Goal: Transaction & Acquisition: Purchase product/service

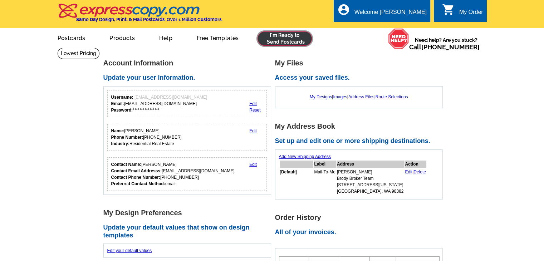
click at [275, 42] on link at bounding box center [284, 38] width 55 height 14
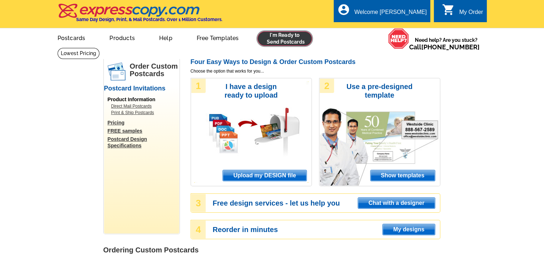
click at [291, 38] on link at bounding box center [284, 38] width 55 height 14
click at [283, 40] on link at bounding box center [284, 38] width 55 height 14
click at [263, 173] on span "Upload my DESIGN file" at bounding box center [264, 175] width 83 height 11
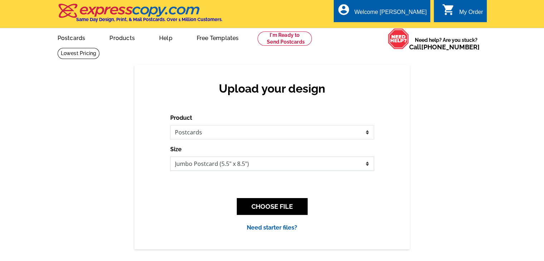
click at [206, 167] on select "Jumbo Postcard (5.5" x 8.5") Regular Postcard (4.25" x 5.6") Panoramic Postcard…" at bounding box center [272, 164] width 204 height 14
select select "1"
click at [170, 157] on select "Jumbo Postcard (5.5" x 8.5") Regular Postcard (4.25" x 5.6") Panoramic Postcard…" at bounding box center [272, 164] width 204 height 14
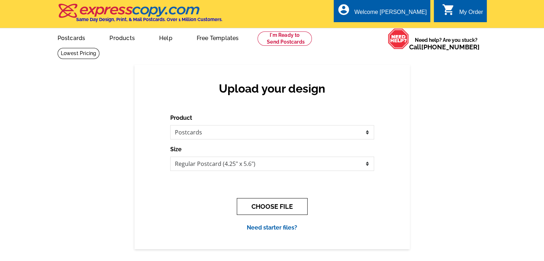
click at [290, 211] on button "CHOOSE FILE" at bounding box center [272, 206] width 71 height 17
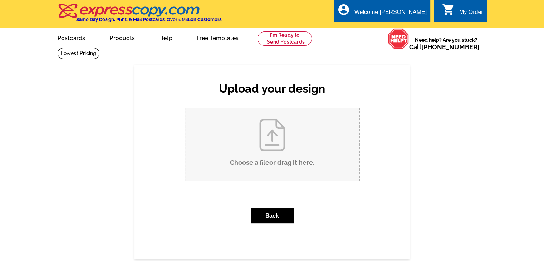
click at [289, 164] on input "Choose a file or drag it here ." at bounding box center [272, 144] width 174 height 72
click at [318, 173] on input "Choose a file or drag it here ." at bounding box center [272, 144] width 174 height 72
type input "C:\fakepath\Pg 1 - front.pdf"
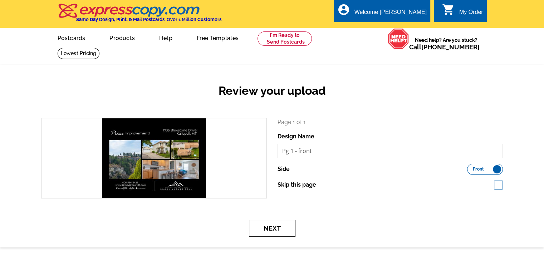
click at [270, 232] on button "Next" at bounding box center [272, 228] width 46 height 17
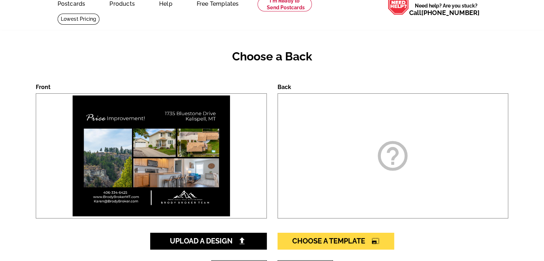
scroll to position [36, 0]
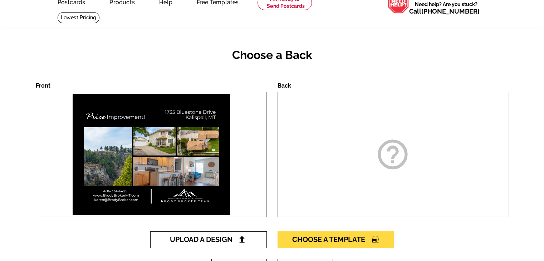
click at [205, 246] on link "Upload A Design" at bounding box center [208, 239] width 117 height 17
click at [206, 242] on span "Upload A Design" at bounding box center [208, 239] width 77 height 9
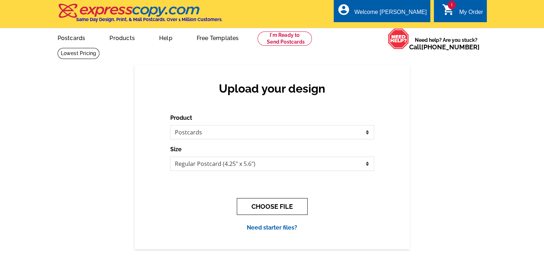
click at [279, 211] on button "CHOOSE FILE" at bounding box center [272, 206] width 71 height 17
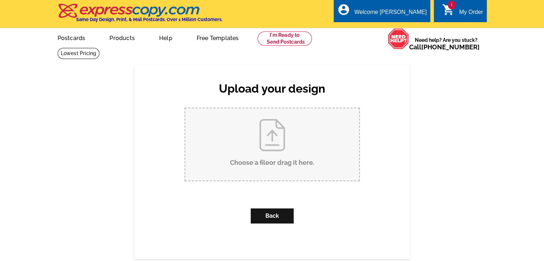
click at [282, 154] on input "Choose a file or drag it here ." at bounding box center [272, 144] width 174 height 72
type input "C:\fakepath\Pg 2 - back.pdf"
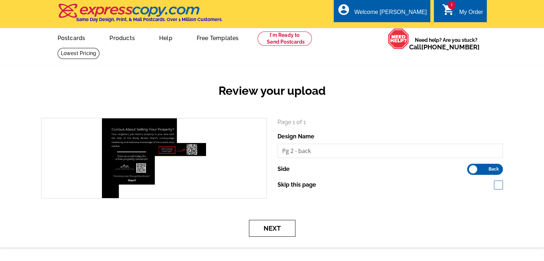
click at [271, 227] on button "Next" at bounding box center [272, 228] width 46 height 17
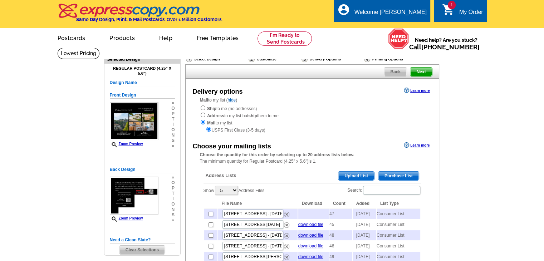
click at [403, 176] on span "Purchase List" at bounding box center [398, 176] width 40 height 9
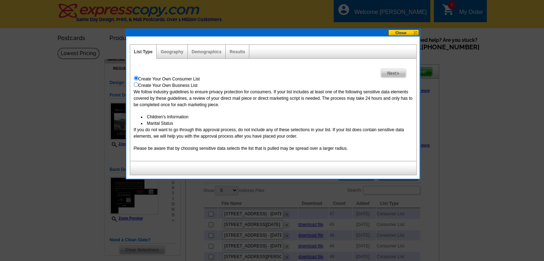
click at [391, 72] on span "Next" at bounding box center [393, 73] width 25 height 9
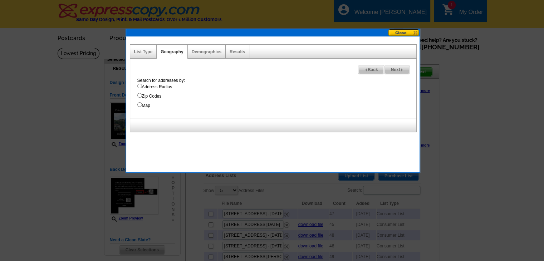
click at [391, 72] on span "Next" at bounding box center [396, 69] width 25 height 9
select select
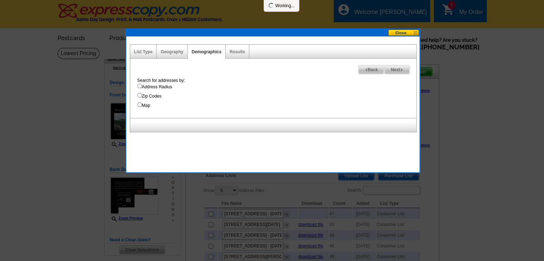
select select
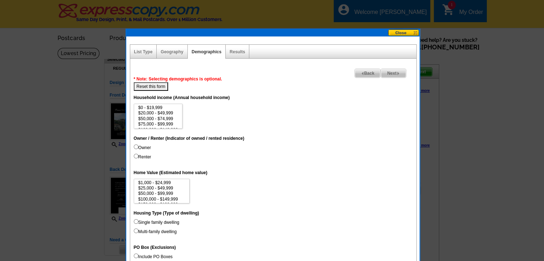
click at [391, 72] on span "Next" at bounding box center [393, 73] width 25 height 9
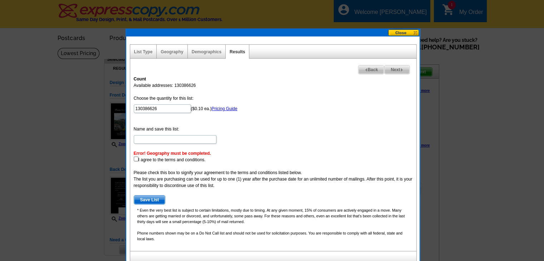
click at [365, 69] on span "Back" at bounding box center [371, 69] width 26 height 9
select select
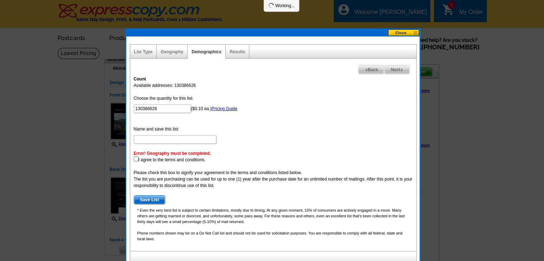
select select
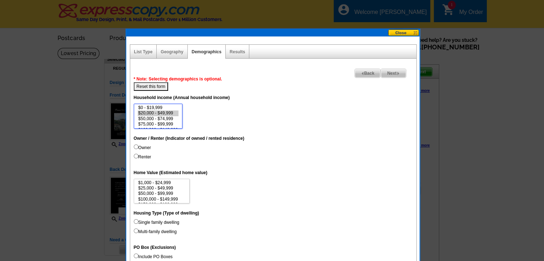
click at [157, 112] on option "$20,000 - $49,999" at bounding box center [158, 113] width 41 height 5
select select "0-19999"
click at [156, 109] on option "$0 - $19,999" at bounding box center [158, 107] width 41 height 5
click at [142, 147] on label "Owner" at bounding box center [142, 147] width 17 height 6
click at [138, 147] on input "Owner" at bounding box center [136, 146] width 5 height 5
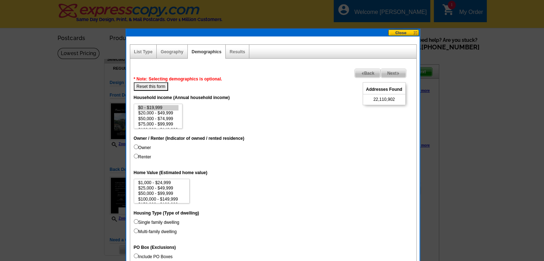
radio input "true"
click at [174, 54] on div "Geography" at bounding box center [172, 52] width 31 height 14
click at [174, 53] on link "Geography" at bounding box center [172, 51] width 23 height 5
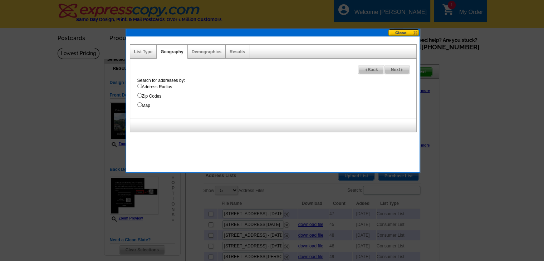
click at [167, 87] on label "Address Radius" at bounding box center [276, 87] width 279 height 6
click at [142, 87] on input "Address Radius" at bounding box center [139, 86] width 5 height 5
radio input "true"
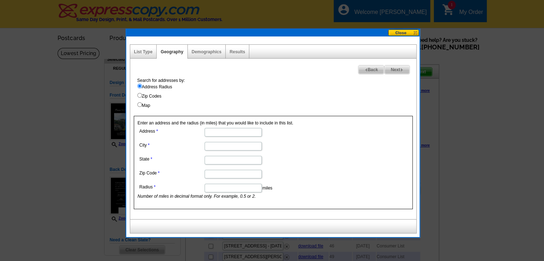
click at [167, 87] on label "Address Radius" at bounding box center [276, 87] width 279 height 6
click at [142, 87] on input "Address Radius" at bounding box center [139, 86] width 5 height 5
click at [146, 103] on label "Map" at bounding box center [276, 105] width 279 height 6
click at [142, 103] on input "Map" at bounding box center [139, 104] width 5 height 5
radio input "true"
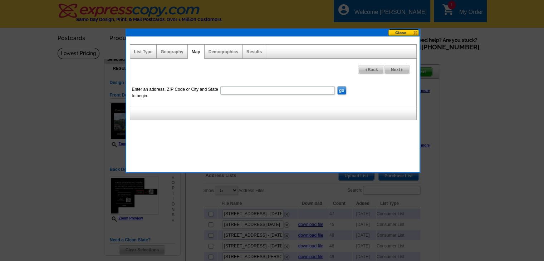
click at [151, 54] on div "List Type" at bounding box center [143, 52] width 27 height 14
click at [151, 53] on link "List Type" at bounding box center [143, 51] width 19 height 5
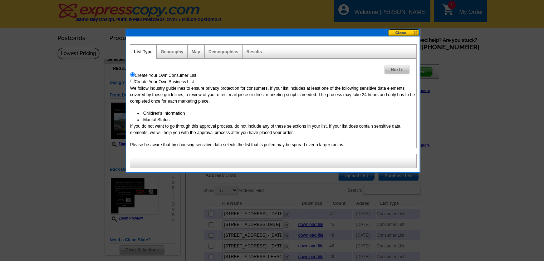
click at [393, 30] on button at bounding box center [403, 32] width 31 height 7
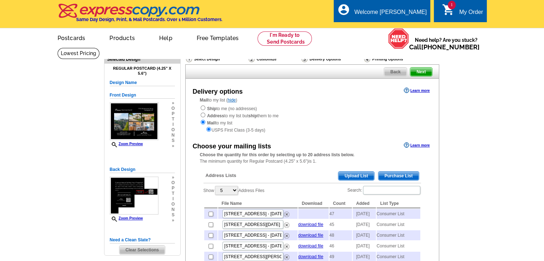
click at [388, 70] on span "Back" at bounding box center [395, 72] width 23 height 9
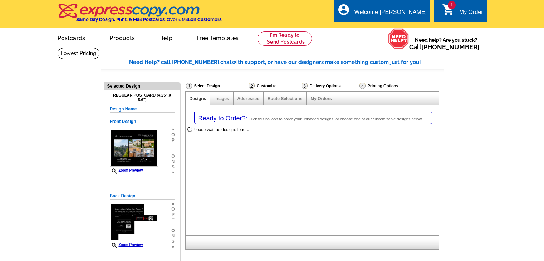
select select "1"
select select "785"
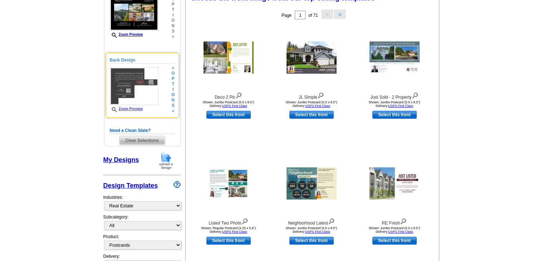
scroll to position [143, 0]
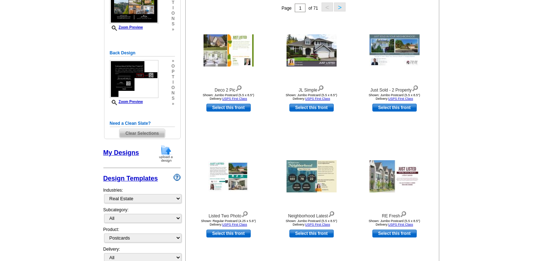
click at [144, 133] on span "Clear Selections" at bounding box center [141, 133] width 45 height 9
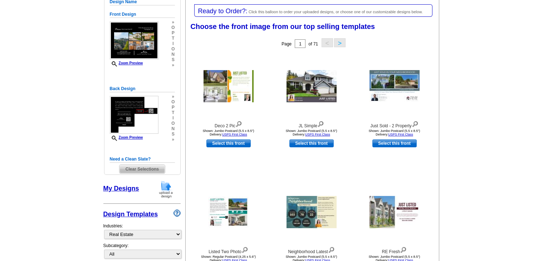
scroll to position [73, 0]
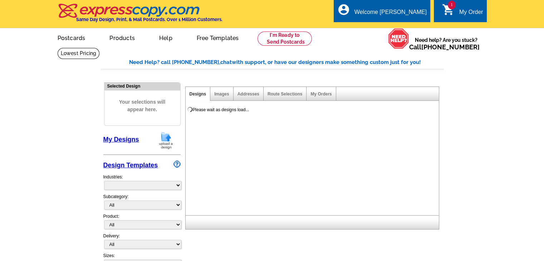
select select "785"
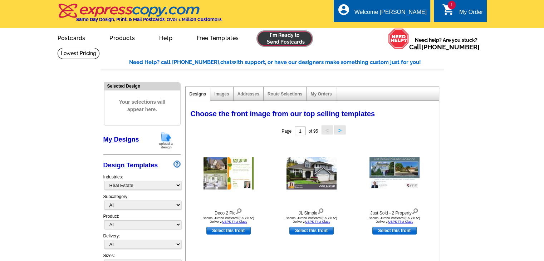
click at [274, 33] on link at bounding box center [284, 38] width 55 height 14
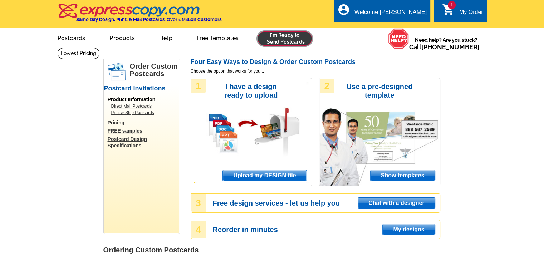
click at [284, 43] on link at bounding box center [284, 38] width 55 height 14
click at [273, 174] on span "Upload my DESIGN file" at bounding box center [264, 175] width 83 height 11
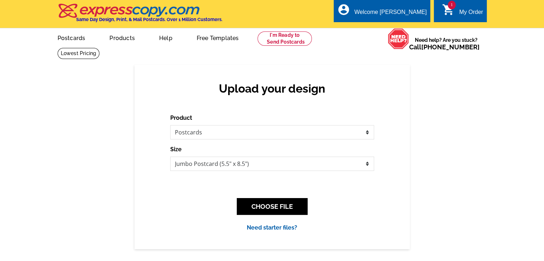
click at [142, 10] on img at bounding box center [129, 10] width 143 height 15
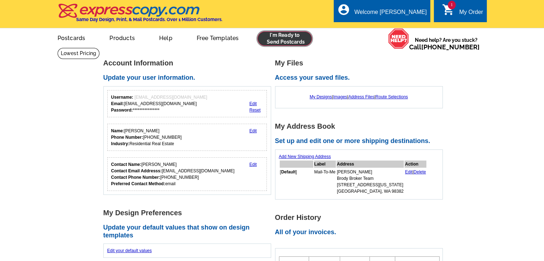
click at [270, 39] on link at bounding box center [284, 38] width 55 height 14
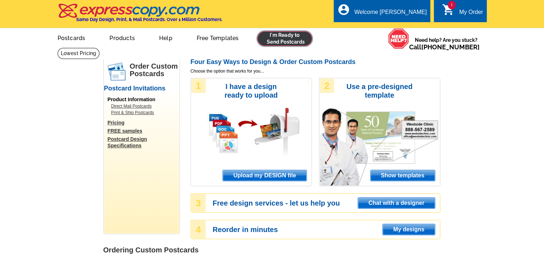
click at [294, 39] on link at bounding box center [284, 38] width 55 height 14
click at [268, 177] on span "Upload my DESIGN file" at bounding box center [264, 175] width 83 height 11
click at [289, 44] on link at bounding box center [284, 38] width 55 height 14
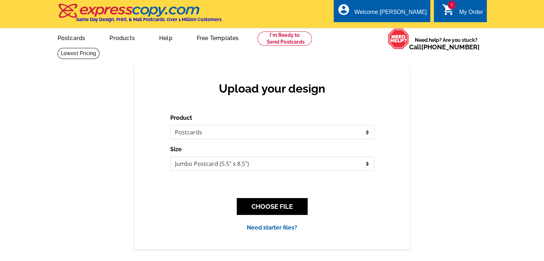
click at [197, 161] on select "Jumbo Postcard (5.5" x 8.5") Regular Postcard (4.25" x 5.6") Panoramic Postcard…" at bounding box center [272, 164] width 204 height 14
select select "1"
click at [170, 157] on select "Jumbo Postcard (5.5" x 8.5") Regular Postcard (4.25" x 5.6") Panoramic Postcard…" at bounding box center [272, 164] width 204 height 14
click at [74, 82] on div "Upload your design Product Please select the type of file... Postcards Business…" at bounding box center [272, 157] width 544 height 184
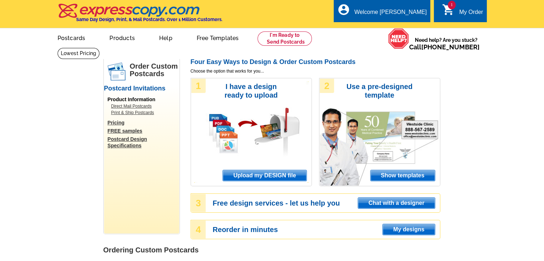
click at [273, 176] on span "Upload my DESIGN file" at bounding box center [264, 175] width 83 height 11
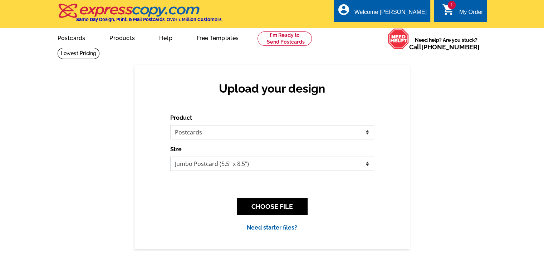
click at [237, 166] on select "Jumbo Postcard (5.5" x 8.5") Regular Postcard (4.25" x 5.6") Panoramic Postcard…" at bounding box center [272, 164] width 204 height 14
select select "1"
click at [170, 157] on select "Jumbo Postcard (5.5" x 8.5") Regular Postcard (4.25" x 5.6") Panoramic Postcard…" at bounding box center [272, 164] width 204 height 14
click at [271, 35] on link at bounding box center [284, 38] width 55 height 14
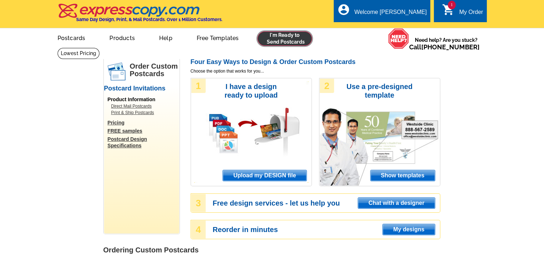
click at [281, 42] on link at bounding box center [284, 38] width 55 height 14
click at [251, 179] on span "Upload my DESIGN file" at bounding box center [264, 175] width 83 height 11
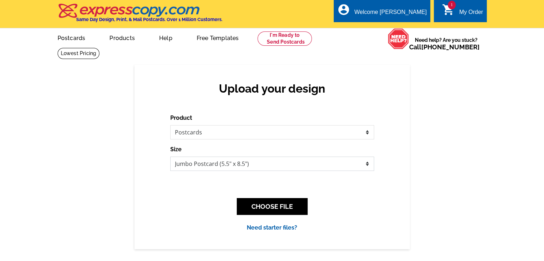
click at [218, 166] on select "Jumbo Postcard (5.5" x 8.5") Regular Postcard (4.25" x 5.6") Panoramic Postcard…" at bounding box center [272, 164] width 204 height 14
select select "1"
click at [170, 157] on select "Jumbo Postcard (5.5" x 8.5") Regular Postcard (4.25" x 5.6") Panoramic Postcard…" at bounding box center [272, 164] width 204 height 14
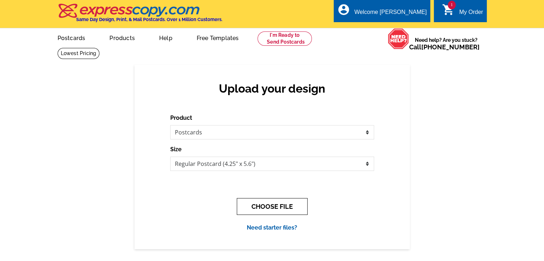
click at [268, 204] on button "CHOOSE FILE" at bounding box center [272, 206] width 71 height 17
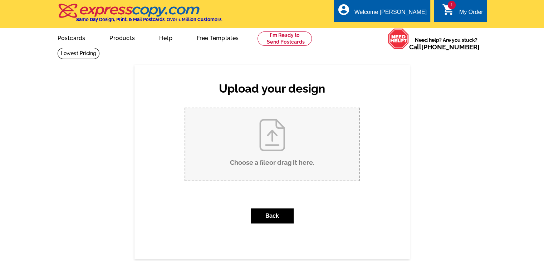
click at [268, 134] on input "Choose a file or drag it here ." at bounding box center [272, 144] width 174 height 72
type input "C:\fakepath\Pg 1 - front.pdf"
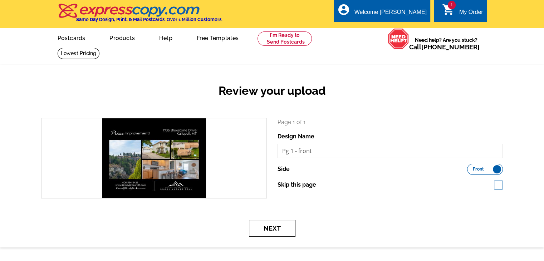
click at [285, 228] on button "Next" at bounding box center [272, 228] width 46 height 17
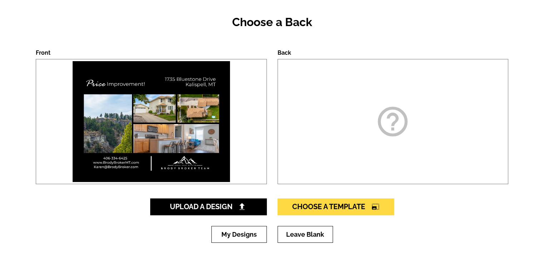
scroll to position [72, 0]
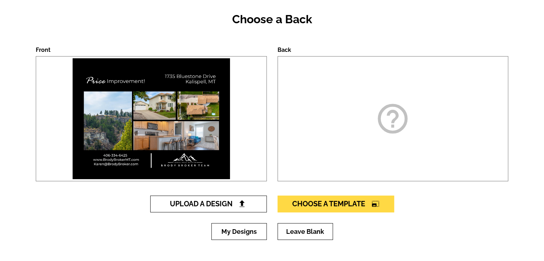
click at [219, 205] on span "Upload A Design" at bounding box center [208, 204] width 77 height 9
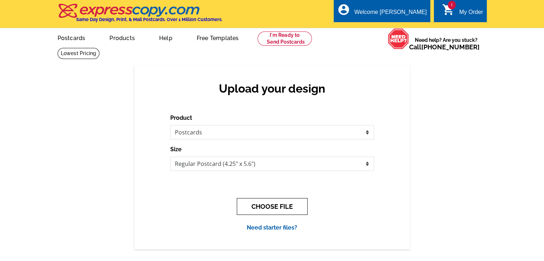
click at [285, 210] on button "CHOOSE FILE" at bounding box center [272, 206] width 71 height 17
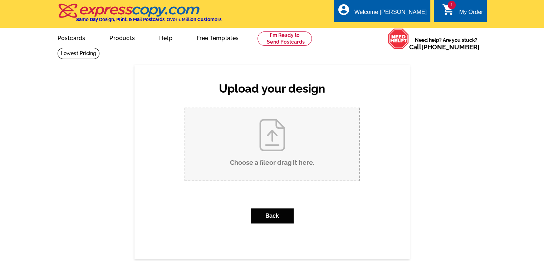
click at [295, 148] on input "Choose a file or drag it here ." at bounding box center [272, 144] width 174 height 72
type input "C:\fakepath\Pg 2 - back.pdf"
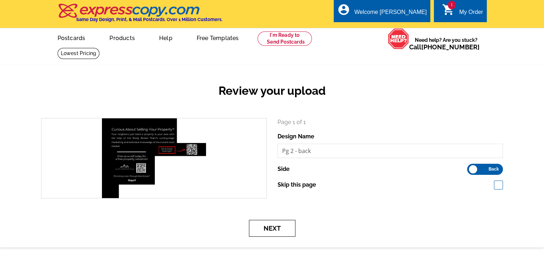
click at [286, 234] on button "Next" at bounding box center [272, 228] width 46 height 17
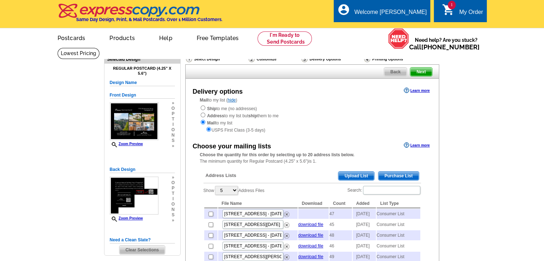
click at [399, 178] on span "Purchase List" at bounding box center [398, 176] width 40 height 9
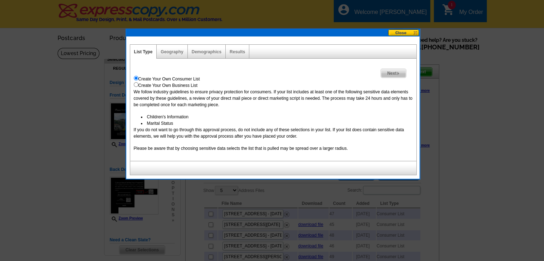
click at [394, 76] on span "Next" at bounding box center [393, 73] width 25 height 9
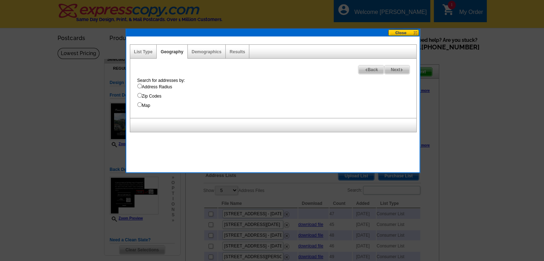
click at [158, 88] on label "Address Radius" at bounding box center [276, 87] width 279 height 6
click at [142, 88] on input "Address Radius" at bounding box center [139, 86] width 5 height 5
radio input "true"
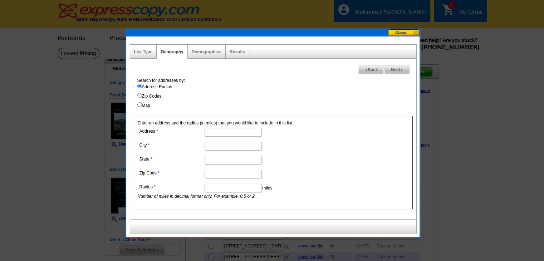
click at [220, 129] on input "Address" at bounding box center [233, 132] width 57 height 9
paste input "1735 Bluestone Drive"
type input "1735 Bluestone Drive"
click at [231, 145] on input "City" at bounding box center [233, 146] width 57 height 9
type input "Kalispell"
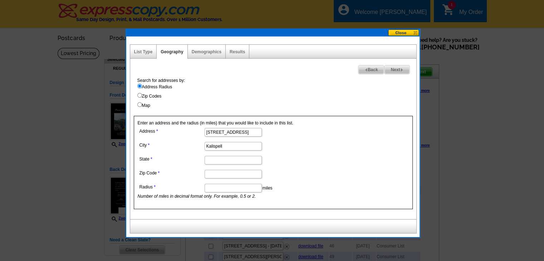
click at [221, 159] on input "State" at bounding box center [233, 160] width 57 height 9
type input "Montana"
click at [236, 173] on input "Zip Code" at bounding box center [233, 174] width 57 height 9
paste input "59901"
type input "59901"
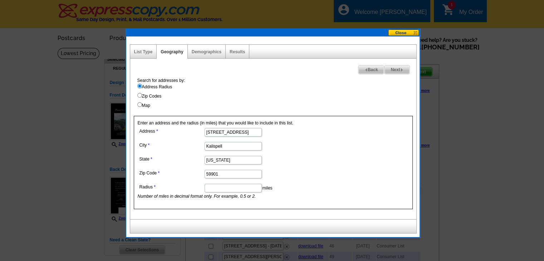
click at [225, 188] on input "Radius" at bounding box center [233, 188] width 57 height 9
type input "1"
click at [391, 70] on span "Next" at bounding box center [396, 69] width 25 height 9
select select
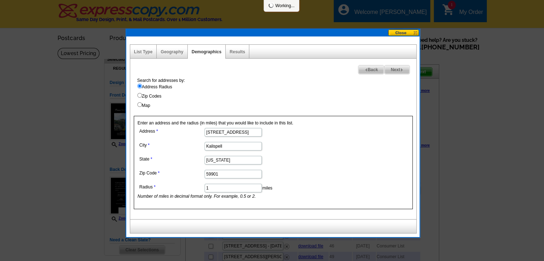
select select
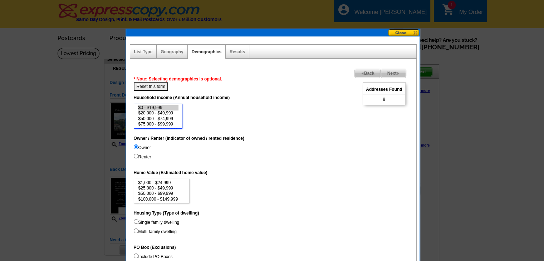
scroll to position [13, 0]
click at [173, 118] on option "$100,000 - $149,999" at bounding box center [158, 116] width 41 height 5
click at [173, 120] on option "$150,000 - $199,999" at bounding box center [158, 122] width 41 height 5
select select "200000-249999"
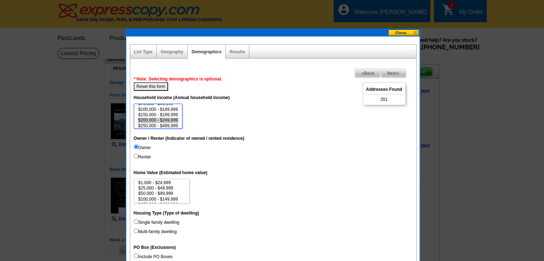
click at [171, 118] on option "$200,000 - $249,999" at bounding box center [158, 120] width 41 height 5
click at [392, 75] on span "Next" at bounding box center [393, 73] width 25 height 9
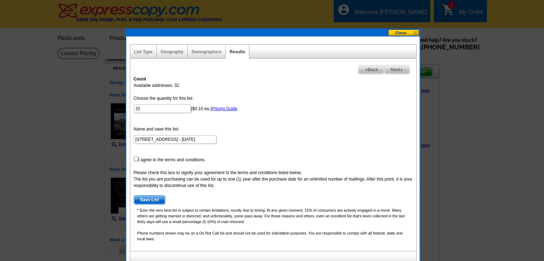
click at [401, 33] on button at bounding box center [403, 32] width 31 height 7
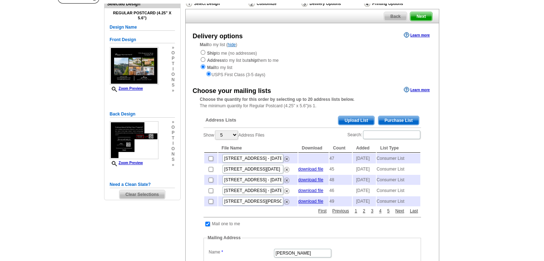
scroll to position [72, 0]
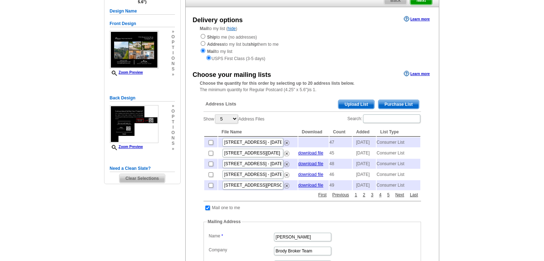
click at [142, 181] on span "Clear Selections" at bounding box center [141, 178] width 45 height 9
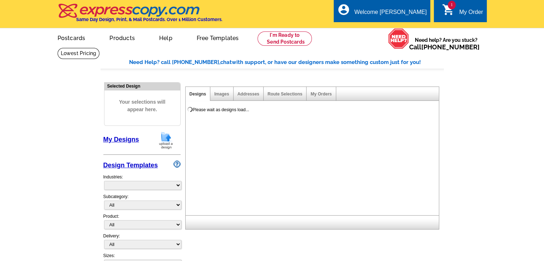
select select "785"
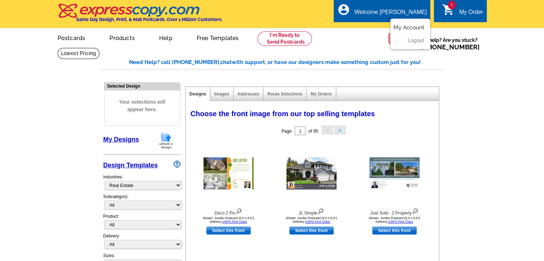
click at [407, 26] on link "My Account" at bounding box center [408, 27] width 31 height 6
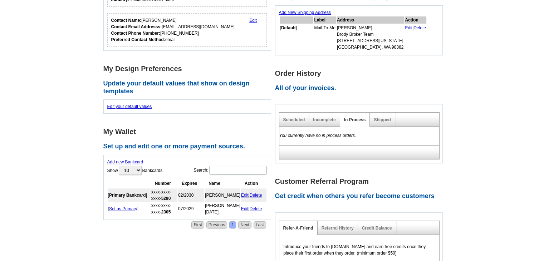
scroll to position [143, 0]
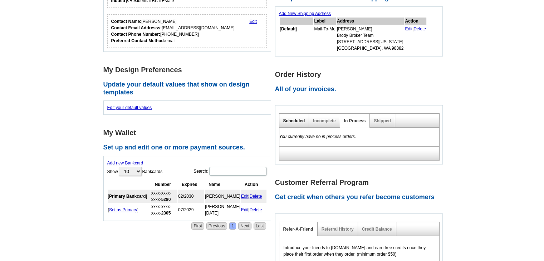
click at [300, 122] on link "Scheduled" at bounding box center [294, 120] width 22 height 5
click at [321, 120] on link "Incomplete" at bounding box center [324, 120] width 23 height 5
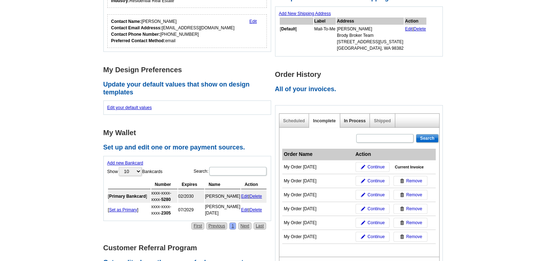
click at [348, 121] on link "In Process" at bounding box center [355, 120] width 22 height 5
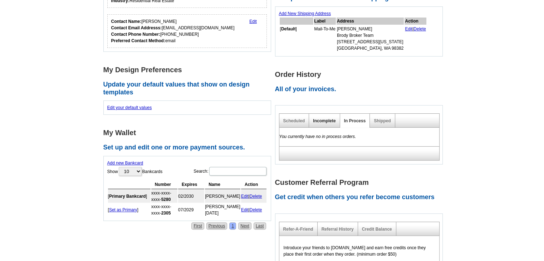
click at [327, 121] on link "Incomplete" at bounding box center [324, 120] width 23 height 5
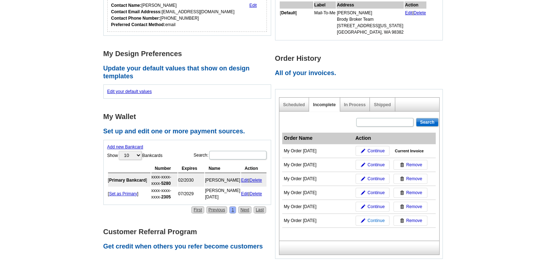
scroll to position [215, 0]
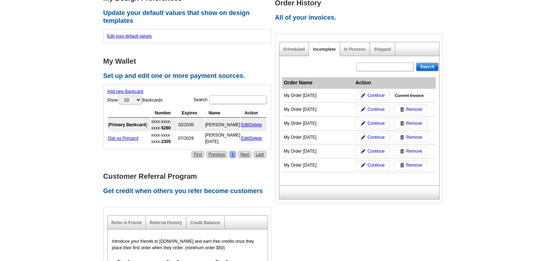
drag, startPoint x: 410, startPoint y: 163, endPoint x: 310, endPoint y: 39, distance: 158.7
click at [410, 163] on span "Remove" at bounding box center [414, 165] width 16 height 6
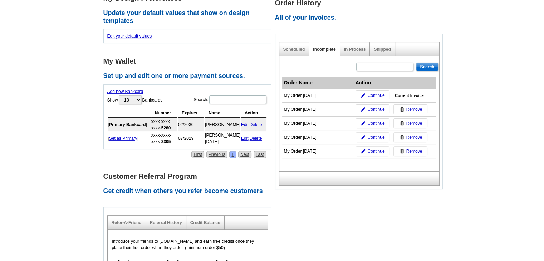
click at [411, 149] on span "Remove" at bounding box center [414, 151] width 16 height 6
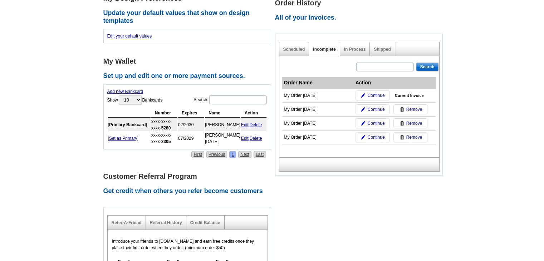
click at [411, 135] on span "Remove" at bounding box center [414, 137] width 16 height 6
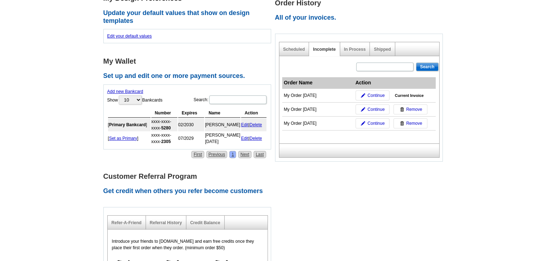
click at [411, 122] on span "Remove" at bounding box center [414, 123] width 16 height 6
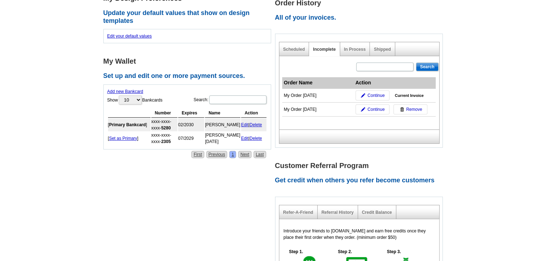
click at [413, 109] on span "Remove" at bounding box center [414, 109] width 16 height 6
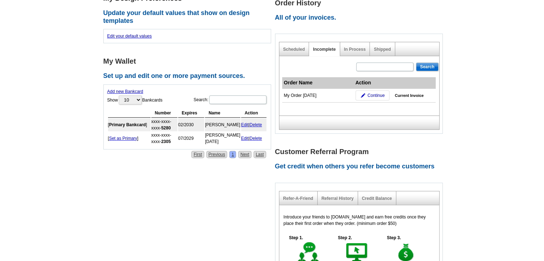
click at [359, 55] on div "In Process" at bounding box center [355, 49] width 30 height 14
click at [359, 51] on div "In Process" at bounding box center [355, 49] width 30 height 14
click at [356, 47] on link "In Process" at bounding box center [355, 49] width 22 height 5
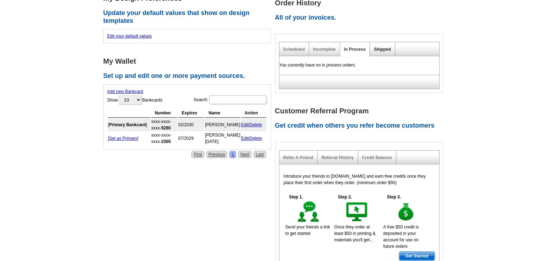
click at [386, 50] on link "Shipped" at bounding box center [382, 49] width 17 height 5
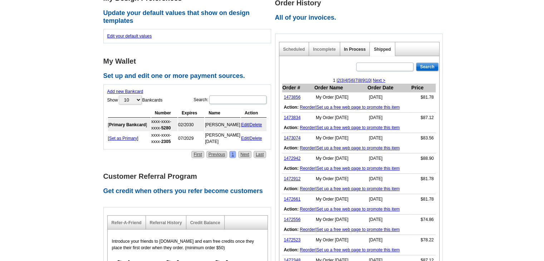
click at [348, 50] on link "In Process" at bounding box center [355, 49] width 22 height 5
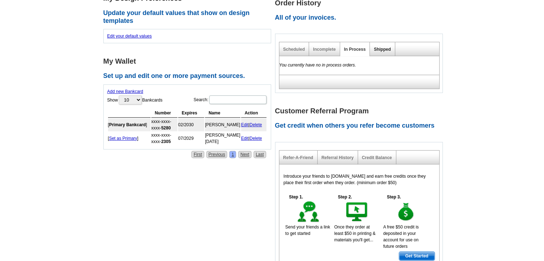
click at [380, 49] on link "Shipped" at bounding box center [382, 49] width 17 height 5
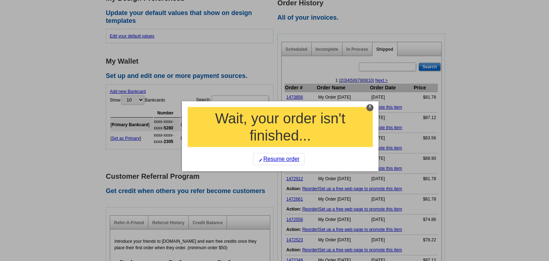
click at [371, 108] on div "X" at bounding box center [370, 107] width 7 height 7
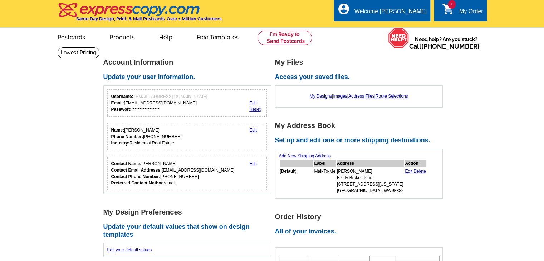
scroll to position [0, 0]
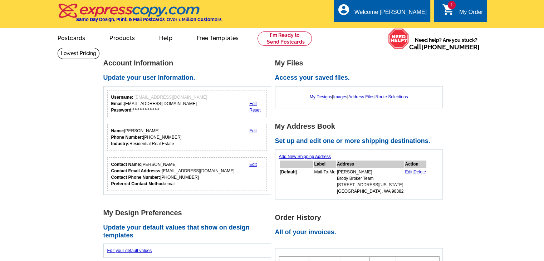
click at [457, 13] on link "1 shopping_cart My Order" at bounding box center [462, 12] width 41 height 9
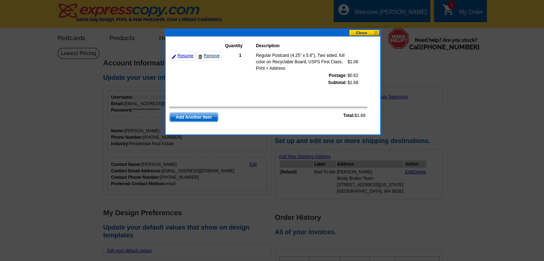
click at [212, 58] on link "Remove" at bounding box center [208, 56] width 25 height 10
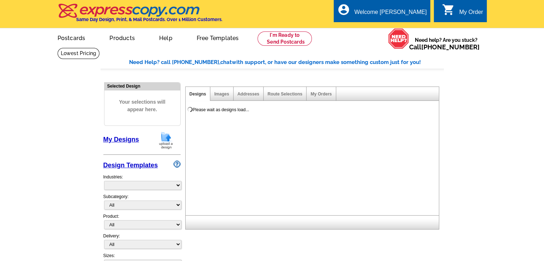
select select "785"
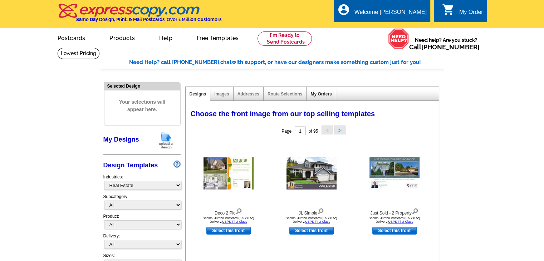
click at [314, 95] on link "My Orders" at bounding box center [320, 94] width 21 height 5
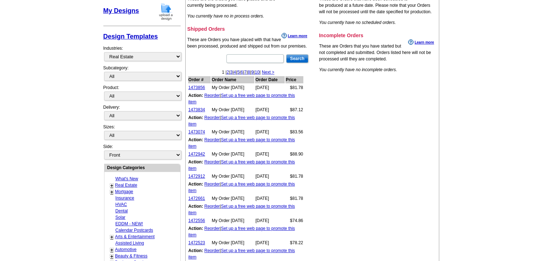
scroll to position [107, 0]
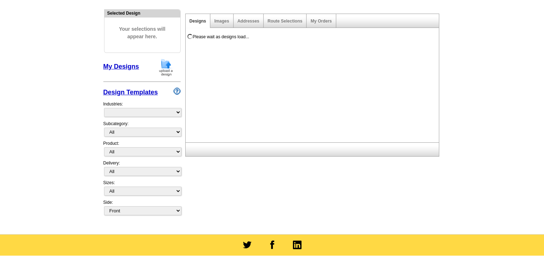
scroll to position [107, 0]
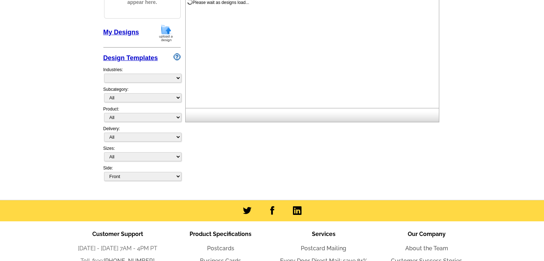
select select "785"
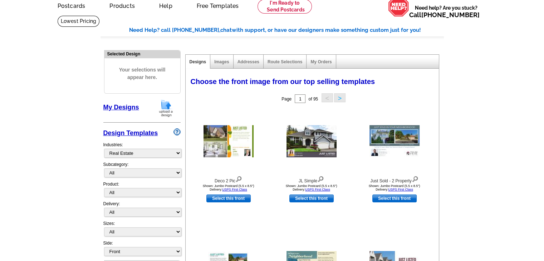
scroll to position [0, 0]
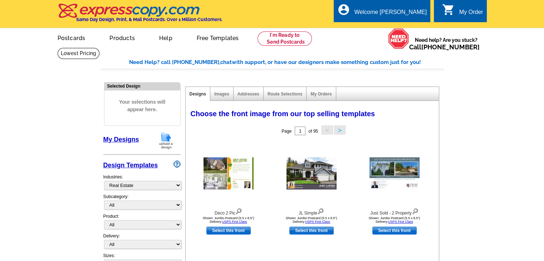
click at [322, 97] on div "My Orders" at bounding box center [320, 94] width 29 height 14
click at [321, 96] on link "My Orders" at bounding box center [320, 94] width 21 height 5
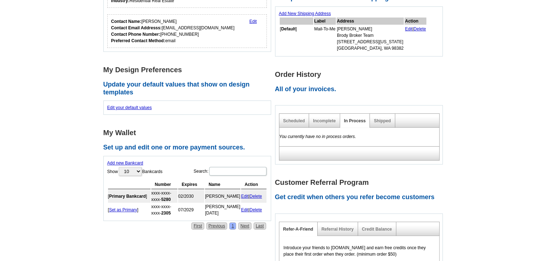
scroll to position [143, 0]
click at [385, 122] on link "Shipped" at bounding box center [382, 120] width 17 height 5
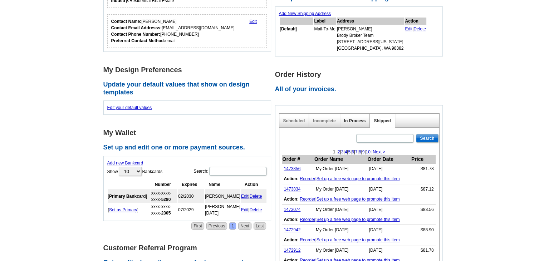
click at [359, 121] on link "In Process" at bounding box center [355, 120] width 22 height 5
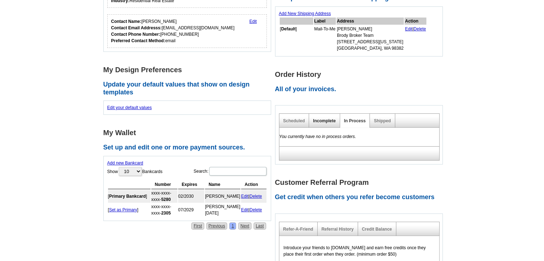
click at [332, 120] on link "Incomplete" at bounding box center [324, 120] width 23 height 5
click at [296, 117] on div "Scheduled" at bounding box center [294, 121] width 30 height 14
click at [296, 119] on link "Scheduled" at bounding box center [294, 120] width 22 height 5
click at [323, 121] on link "Incomplete" at bounding box center [324, 120] width 23 height 5
click at [358, 122] on link "In Process" at bounding box center [355, 120] width 22 height 5
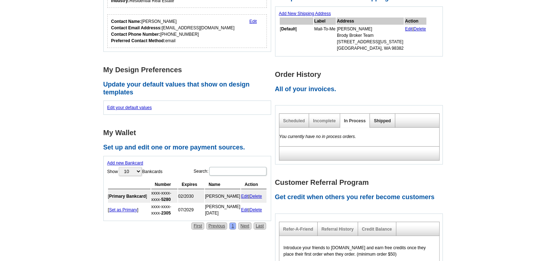
click at [378, 122] on link "Shipped" at bounding box center [382, 120] width 17 height 5
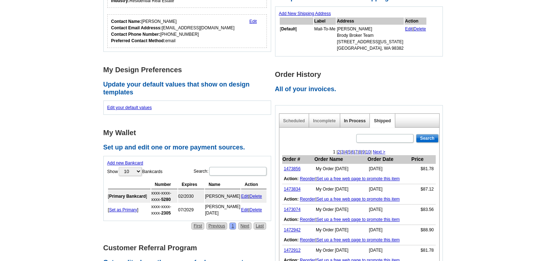
click at [354, 118] on link "In Process" at bounding box center [355, 120] width 22 height 5
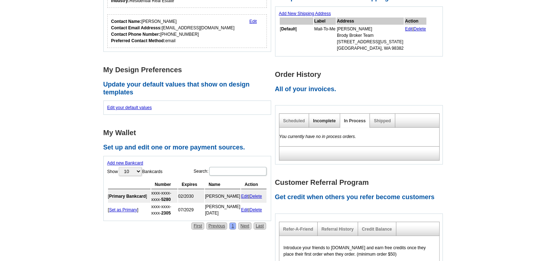
click at [328, 122] on link "Incomplete" at bounding box center [324, 120] width 23 height 5
click at [356, 122] on link "In Process" at bounding box center [355, 120] width 22 height 5
click at [327, 122] on link "Incomplete" at bounding box center [324, 120] width 23 height 5
click at [352, 121] on link "In Process" at bounding box center [355, 120] width 22 height 5
click at [378, 118] on link "Shipped" at bounding box center [382, 120] width 17 height 5
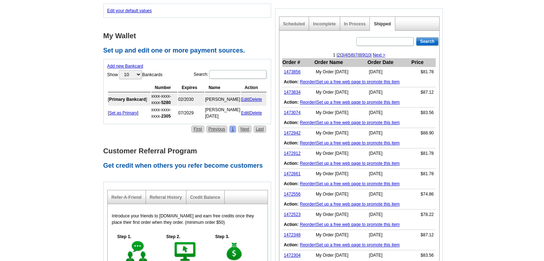
scroll to position [239, 0]
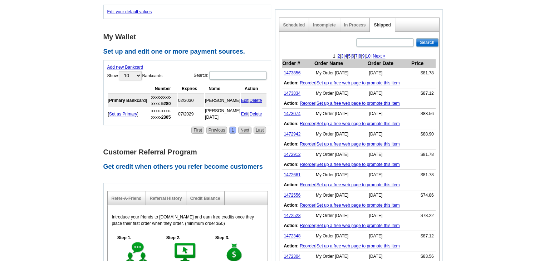
click at [356, 20] on div "In Process" at bounding box center [355, 25] width 30 height 14
click at [356, 23] on link "In Process" at bounding box center [355, 25] width 22 height 5
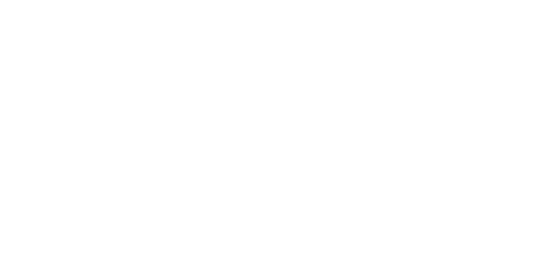
scroll to position [239, 0]
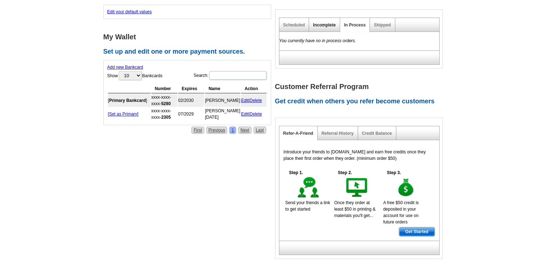
click at [325, 26] on link "Incomplete" at bounding box center [324, 25] width 23 height 5
click at [353, 26] on link "In Process" at bounding box center [355, 25] width 22 height 5
click at [375, 25] on link "Shipped" at bounding box center [382, 25] width 17 height 5
